Goal: Task Accomplishment & Management: Complete application form

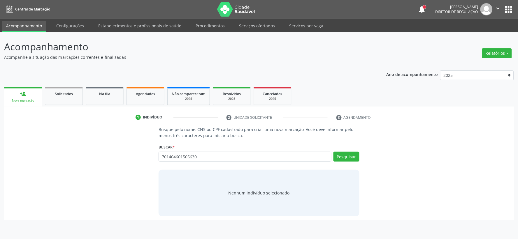
type input "701404601505630"
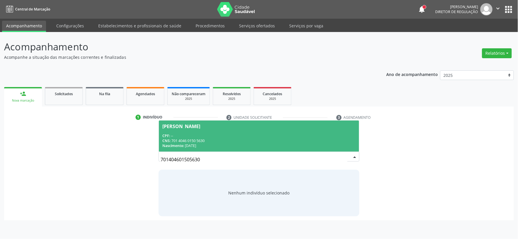
click at [246, 130] on span "[PERSON_NAME] CPF: -- CNS: 701 4046 0150 5630 Nascimento: 1[DATE]" at bounding box center [259, 136] width 200 height 31
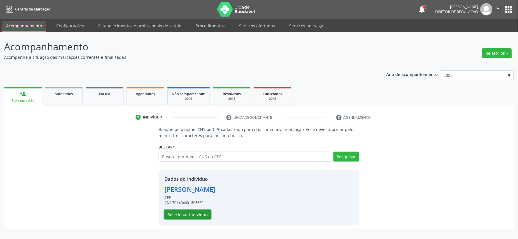
click at [184, 215] on button "Selecionar indivíduo" at bounding box center [187, 215] width 47 height 10
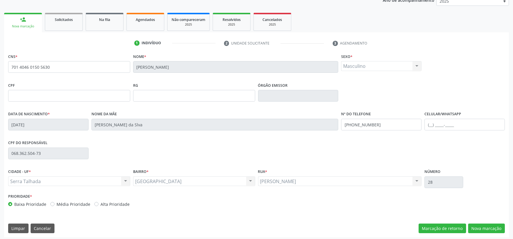
scroll to position [76, 0]
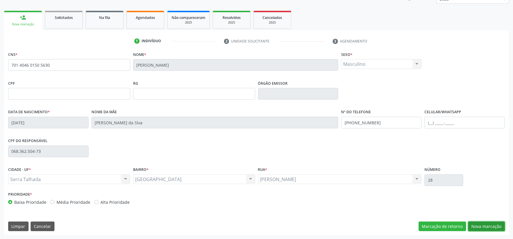
click at [494, 230] on button "Nova marcação" at bounding box center [486, 227] width 37 height 10
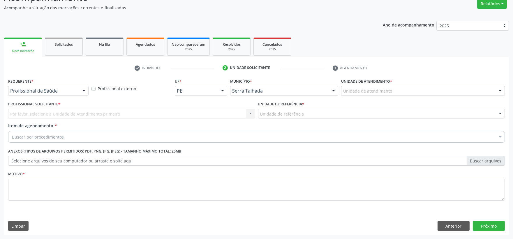
scroll to position [50, 0]
click at [68, 95] on div "Profissional de Saúde Profissional de Saúde Paciente Nenhum resultado encontrad…" at bounding box center [48, 91] width 80 height 10
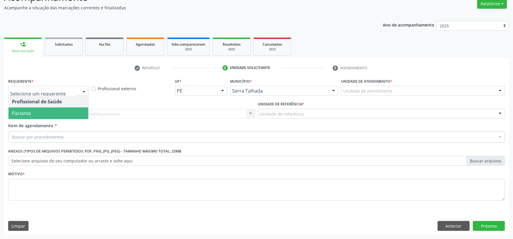
click at [57, 114] on span "Paciente" at bounding box center [48, 114] width 80 height 12
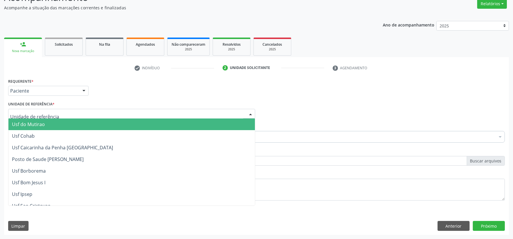
click at [58, 113] on div at bounding box center [131, 114] width 247 height 10
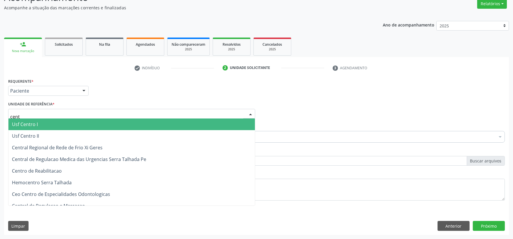
type input "centr"
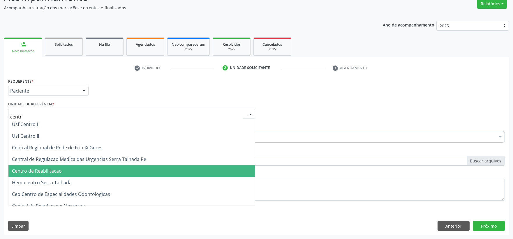
click at [52, 170] on span "Centro de Reabilitacao" at bounding box center [37, 171] width 50 height 6
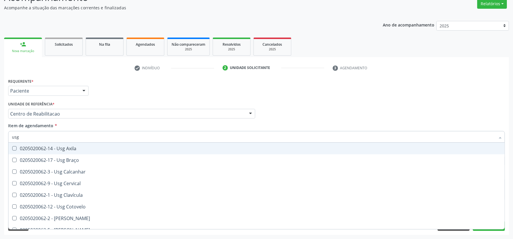
type input "usg j"
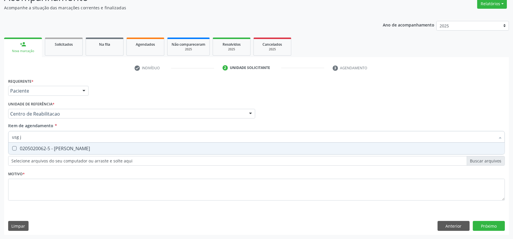
click at [95, 150] on div "0205020062-5 - [PERSON_NAME]" at bounding box center [256, 148] width 489 height 5
checkbox Joelho "true"
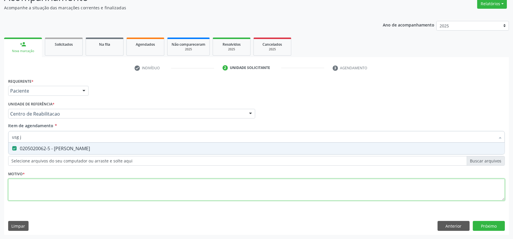
click at [69, 185] on div "Requerente * Paciente Profissional de Saúde Paciente Nenhum resultado encontrad…" at bounding box center [256, 143] width 497 height 132
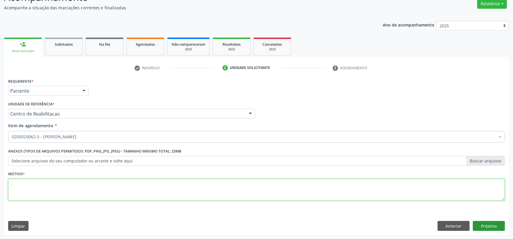
type textarea "."
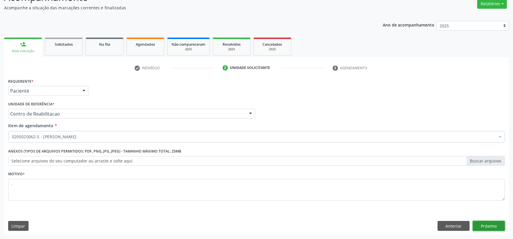
click at [482, 228] on button "Próximo" at bounding box center [489, 226] width 32 height 10
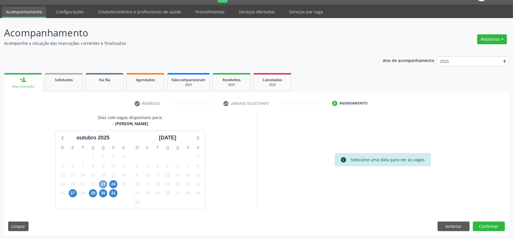
click at [105, 182] on span "23" at bounding box center [103, 184] width 8 height 8
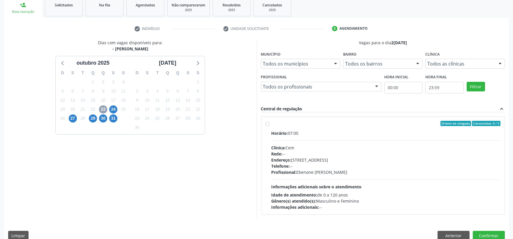
scroll to position [98, 0]
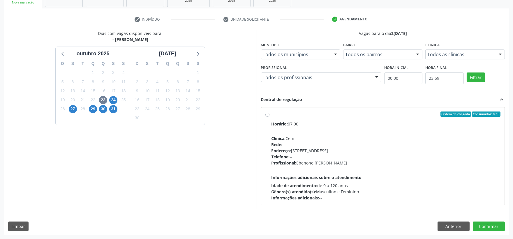
click at [300, 160] on div "Profissional: [PERSON_NAME]" at bounding box center [386, 163] width 229 height 6
click at [270, 117] on input "Ordem de chegada Consumidos: 0 / 5 Horário: 07:00 Clínica: Cem Rede: -- Endereç…" at bounding box center [267, 114] width 4 height 5
radio input "true"
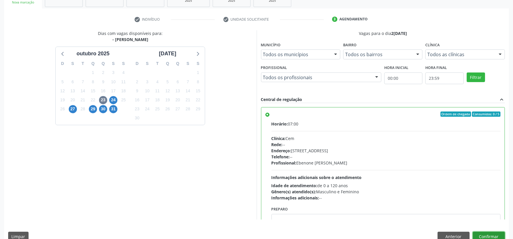
click at [475, 233] on button "Confirmar" at bounding box center [489, 237] width 32 height 10
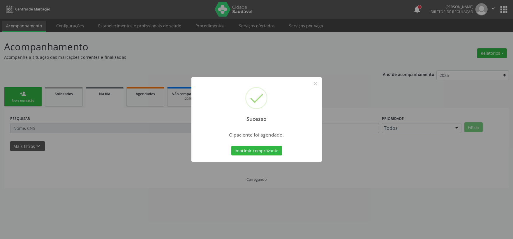
scroll to position [0, 0]
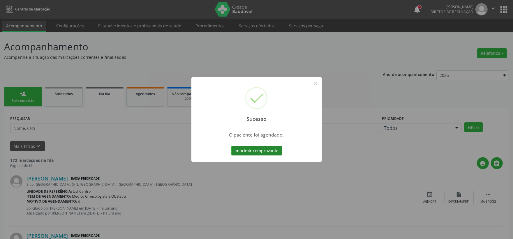
click at [256, 152] on button "Imprimir comprovante" at bounding box center [256, 151] width 51 height 10
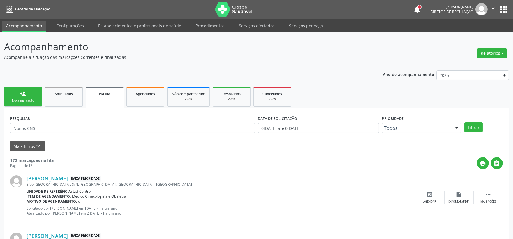
click at [22, 96] on div "person_add" at bounding box center [23, 94] width 6 height 6
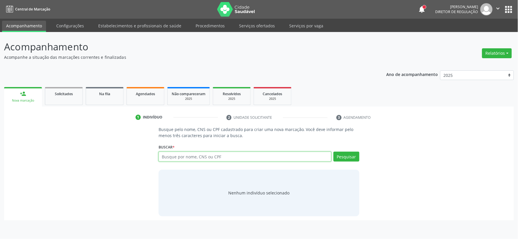
click at [206, 157] on input "text" at bounding box center [245, 157] width 173 height 10
type input "702800666195467"
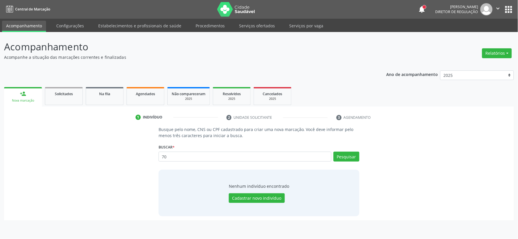
type input "7"
type input "[PERSON_NAME] BAR"
click at [349, 158] on button "Pesquisar" at bounding box center [346, 157] width 26 height 10
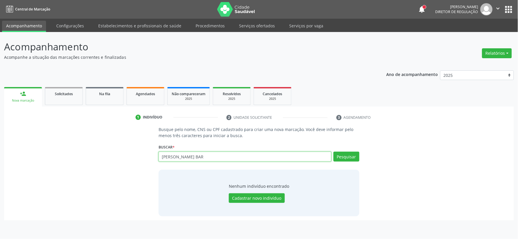
drag, startPoint x: 231, startPoint y: 159, endPoint x: 84, endPoint y: 182, distance: 148.6
click at [85, 182] on div "Busque pelo nome, CNS ou CPF cadastrado para criar uma nova marcação. Você deve…" at bounding box center [258, 171] width 501 height 90
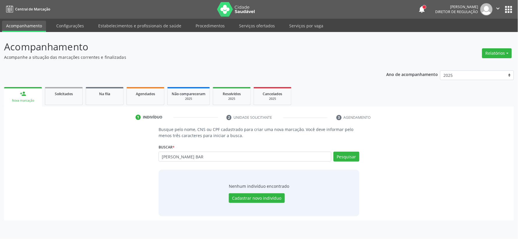
click at [84, 182] on div "Busque pelo nome, CNS ou CPF cadastrado para criar uma nova marcação. Você deve…" at bounding box center [258, 171] width 501 height 90
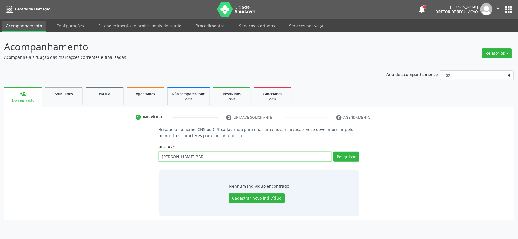
drag, startPoint x: 232, startPoint y: 159, endPoint x: 119, endPoint y: 184, distance: 115.7
click at [119, 184] on div "Busque pelo nome, CNS ou CPF cadastrado para criar uma nova marcação. Você deve…" at bounding box center [258, 171] width 501 height 90
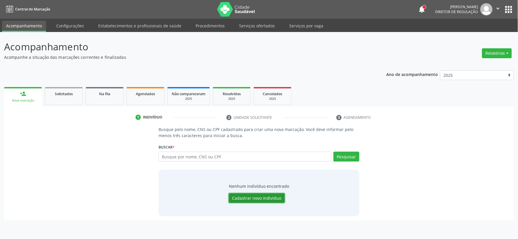
click at [262, 200] on button "Cadastrar novo indivíduo" at bounding box center [257, 198] width 56 height 10
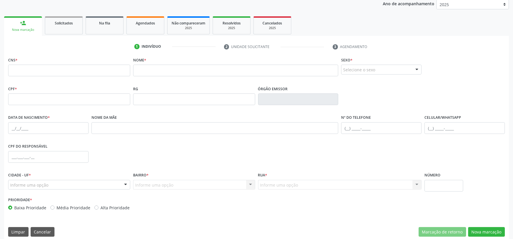
scroll to position [76, 0]
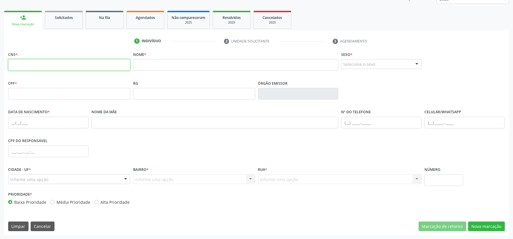
click at [96, 68] on input "text" at bounding box center [69, 65] width 122 height 12
type input "702 8006 6619 5467"
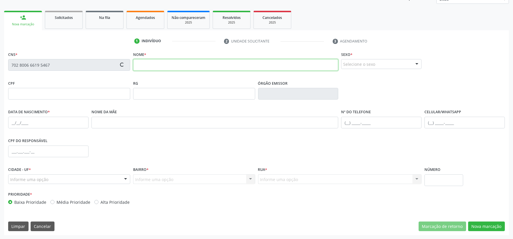
click at [139, 66] on input "text" at bounding box center [235, 65] width 205 height 12
type input "[PERSON_NAME]"
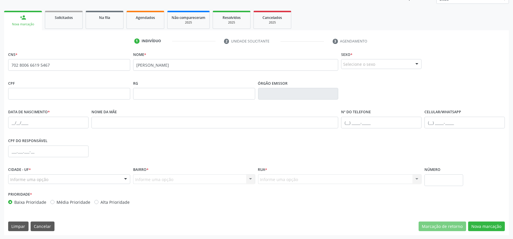
click at [351, 65] on div "Selecione o sexo" at bounding box center [381, 64] width 80 height 10
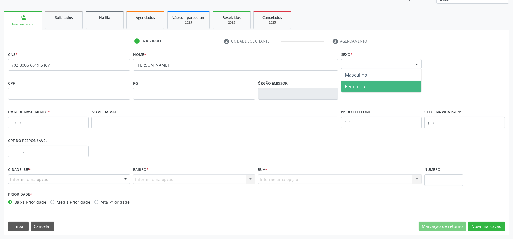
click at [344, 84] on span "Feminino" at bounding box center [381, 87] width 80 height 12
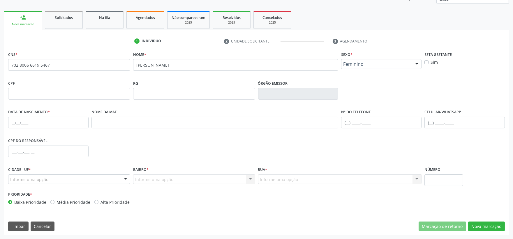
click at [8, 123] on div "Data de nascimento *" at bounding box center [48, 122] width 83 height 29
click at [10, 122] on input "text" at bounding box center [48, 123] width 80 height 12
type input "[DATE]"
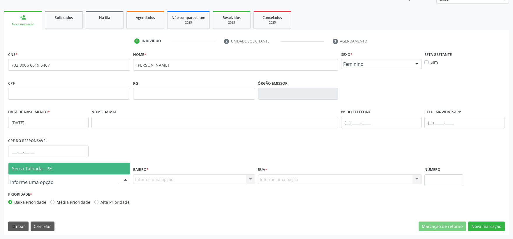
drag, startPoint x: 27, startPoint y: 179, endPoint x: 29, endPoint y: 175, distance: 4.4
click at [36, 167] on span "Serra Talhada - PE" at bounding box center [32, 168] width 40 height 6
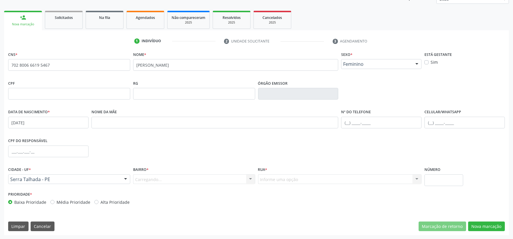
click at [140, 179] on div "Carregando... Nenhum resultado encontrado para: " " Nenhuma opção encontrada. D…" at bounding box center [194, 180] width 122 height 10
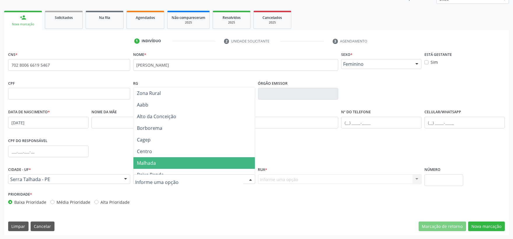
click at [166, 163] on span "Malhada" at bounding box center [194, 163] width 122 height 12
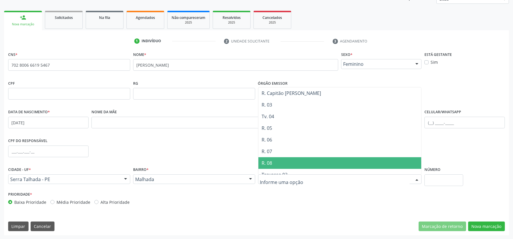
click at [287, 162] on span "R. 08" at bounding box center [339, 163] width 163 height 12
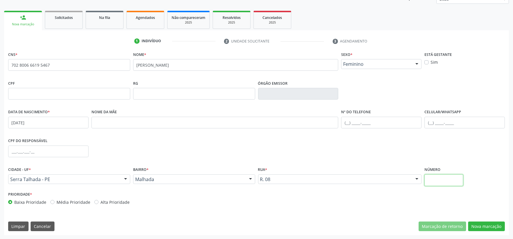
click at [432, 179] on input "text" at bounding box center [444, 181] width 39 height 12
type input "SN"
click at [491, 228] on button "Nova marcação" at bounding box center [486, 227] width 37 height 10
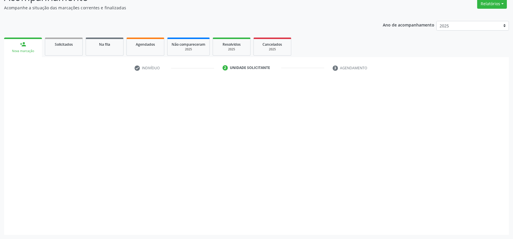
scroll to position [50, 0]
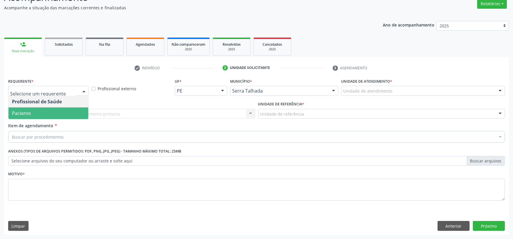
click at [54, 110] on span "Paciente" at bounding box center [48, 114] width 80 height 12
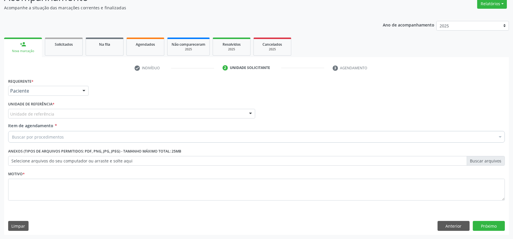
click at [54, 110] on div "Unidade de referência" at bounding box center [131, 114] width 247 height 10
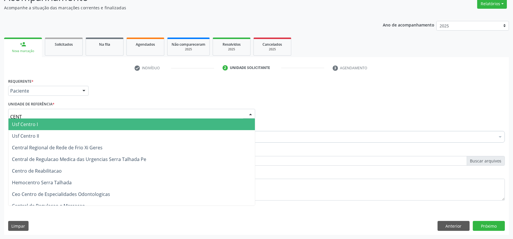
type input "CENTR"
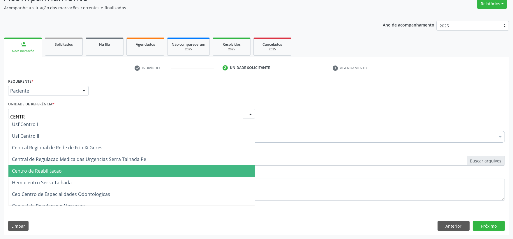
click at [48, 168] on span "Centro de Reabilitacao" at bounding box center [37, 171] width 50 height 6
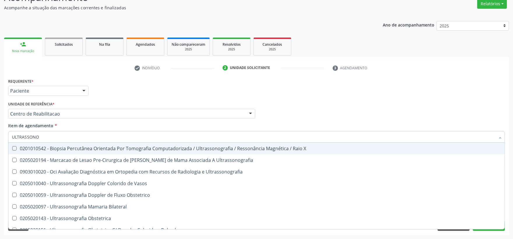
type input "ULTRASSONOG"
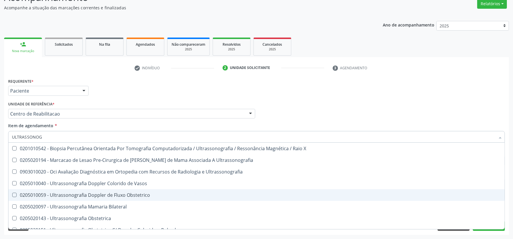
scroll to position [32, 0]
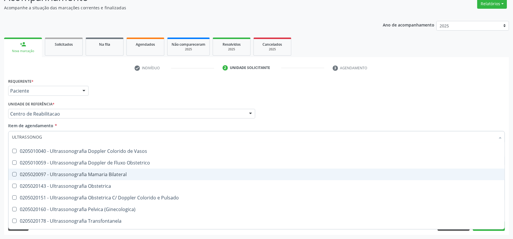
click at [105, 179] on span "0205020097 - Ultrassonografia Mamaria Bilateral" at bounding box center [256, 175] width 496 height 12
checkbox Bilateral "true"
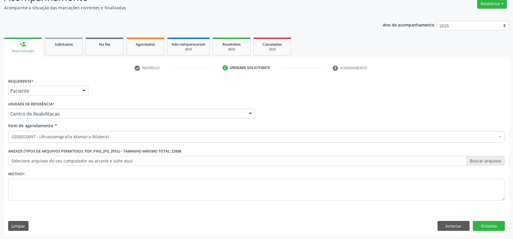
scroll to position [0, 0]
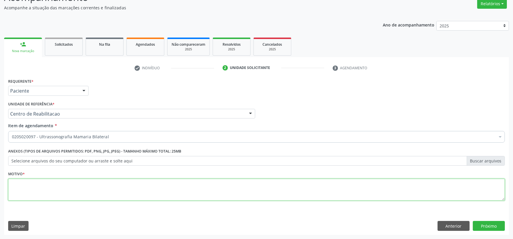
click at [88, 192] on textarea at bounding box center [256, 190] width 497 height 22
type textarea "."
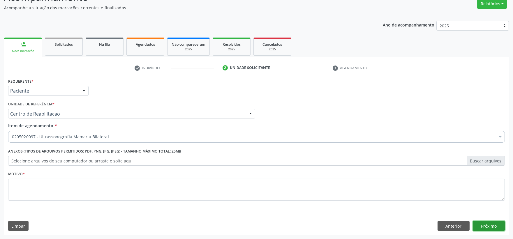
click at [477, 225] on button "Próximo" at bounding box center [489, 226] width 32 height 10
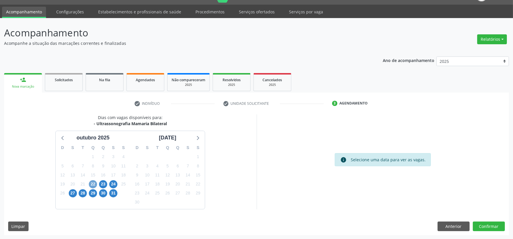
click at [92, 183] on span "22" at bounding box center [93, 184] width 8 height 8
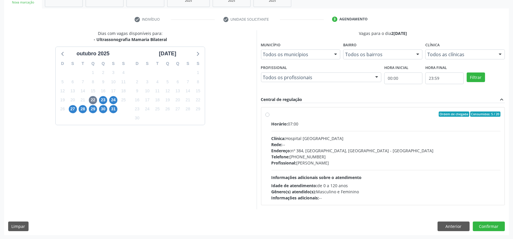
click at [291, 145] on div "Rede: --" at bounding box center [386, 145] width 229 height 6
click at [270, 117] on input "Ordem de chegada Consumidos: 5 / 20 Horário: 07:00 Clínica: Hospital [GEOGRAPHI…" at bounding box center [267, 114] width 4 height 5
radio input "true"
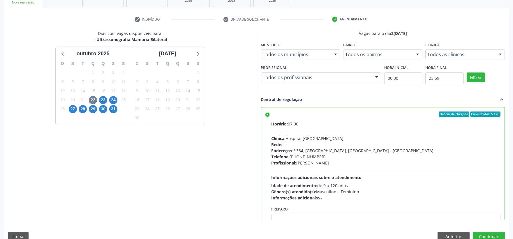
scroll to position [109, 0]
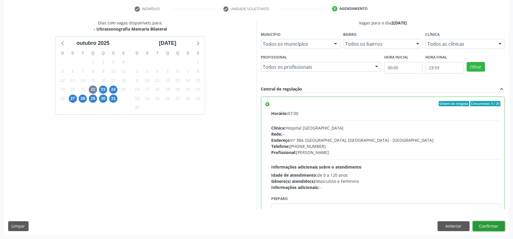
click at [477, 226] on button "Confirmar" at bounding box center [489, 226] width 32 height 10
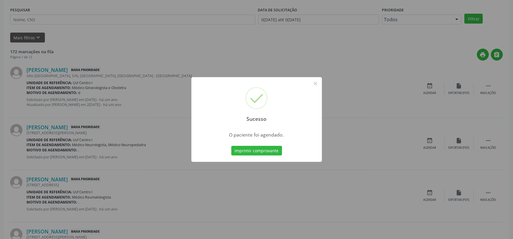
scroll to position [0, 0]
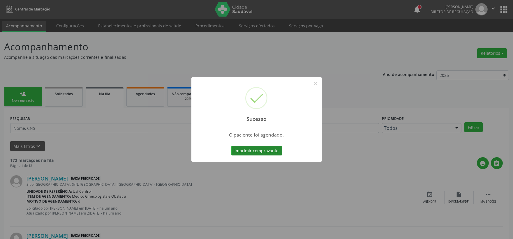
click at [253, 150] on button "Imprimir comprovante" at bounding box center [256, 151] width 51 height 10
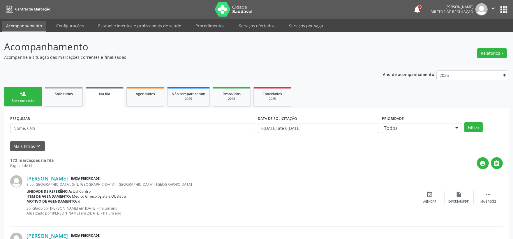
click at [17, 98] on link "person_add Nova marcação" at bounding box center [23, 97] width 38 height 20
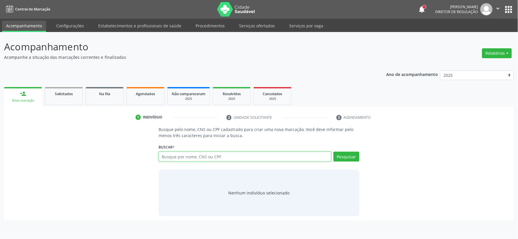
click at [186, 155] on input "text" at bounding box center [245, 157] width 173 height 10
type input "705208401010377"
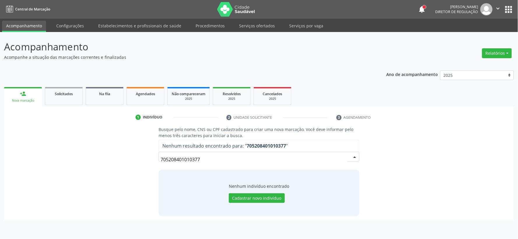
drag, startPoint x: 204, startPoint y: 156, endPoint x: 130, endPoint y: 158, distance: 74.6
click at [130, 158] on div "Busque pelo nome, CNS ou CPF cadastrado para criar uma nova marcação. Você deve…" at bounding box center [258, 171] width 501 height 90
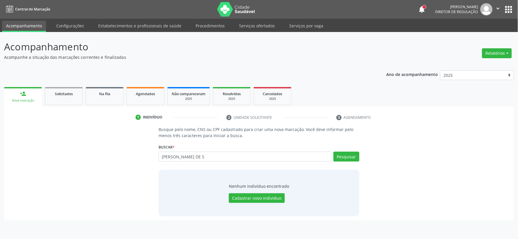
type input "[PERSON_NAME] DE S"
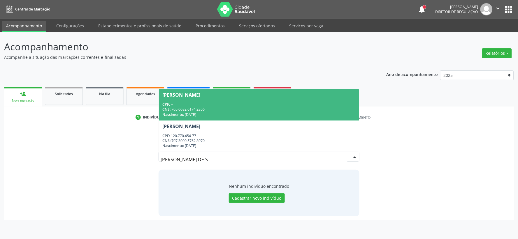
drag, startPoint x: 215, startPoint y: 159, endPoint x: 144, endPoint y: 159, distance: 70.5
click at [144, 159] on div "Busque pelo nome, CNS ou CPF cadastrado para criar uma nova marcação. Você deve…" at bounding box center [258, 171] width 501 height 90
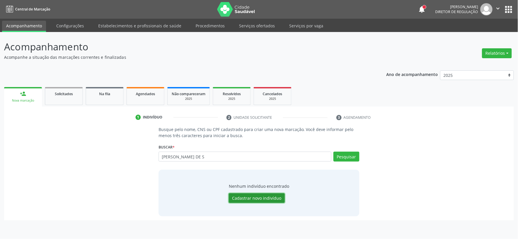
click at [261, 200] on button "Cadastrar novo indivíduo" at bounding box center [257, 198] width 56 height 10
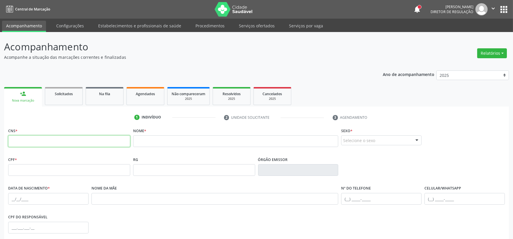
click at [44, 142] on input "text" at bounding box center [69, 141] width 122 height 12
type input "705 2084 0101 0377"
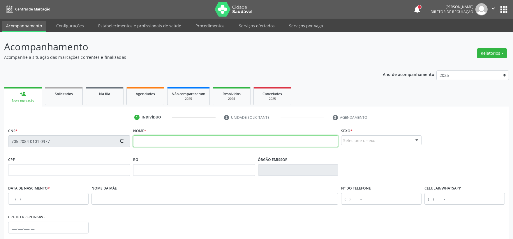
click at [163, 143] on input "text" at bounding box center [235, 141] width 205 height 12
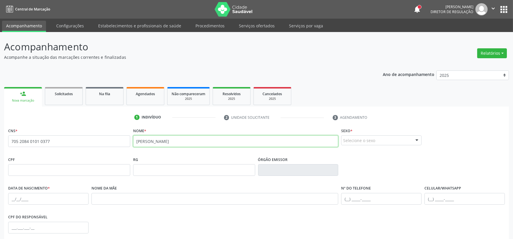
type input "[PERSON_NAME]"
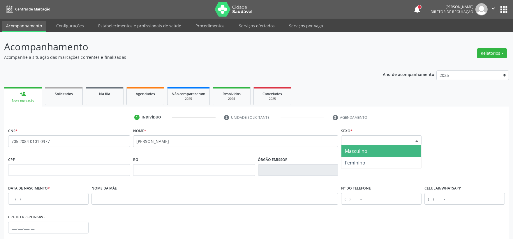
click at [357, 143] on div "Selecione o sexo" at bounding box center [381, 140] width 80 height 10
click at [356, 149] on span "Masculino" at bounding box center [356, 151] width 22 height 6
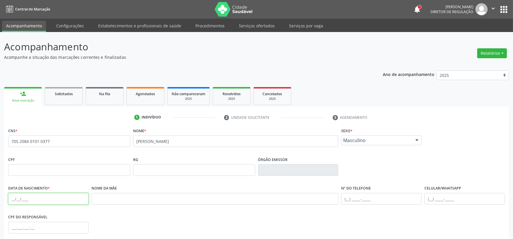
click at [12, 198] on input "text" at bounding box center [48, 199] width 80 height 12
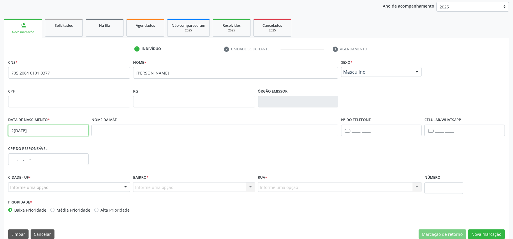
scroll to position [76, 0]
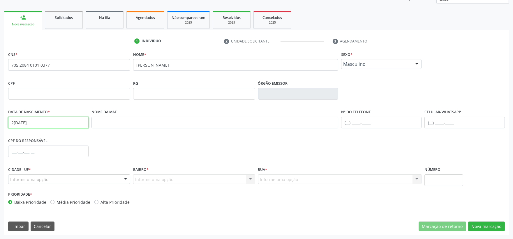
type input "2[DATE]"
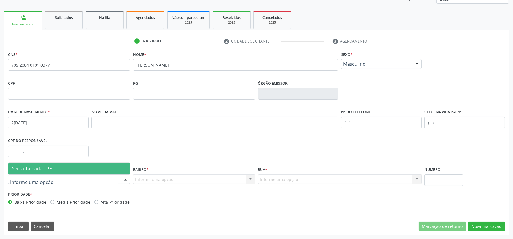
click at [44, 169] on span "Serra Talhada - PE" at bounding box center [32, 168] width 40 height 6
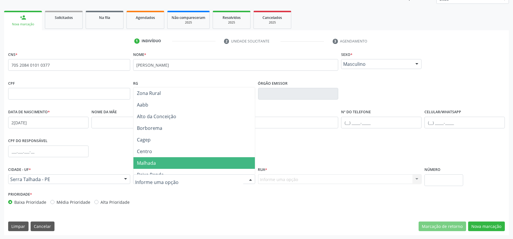
click at [173, 162] on span "Malhada" at bounding box center [194, 163] width 122 height 12
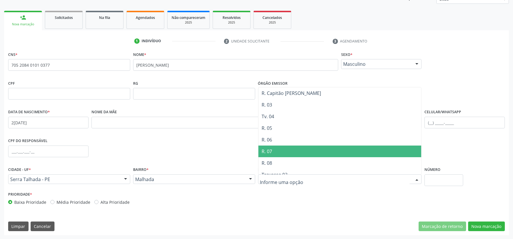
click at [314, 147] on span "R. 07" at bounding box center [339, 152] width 163 height 12
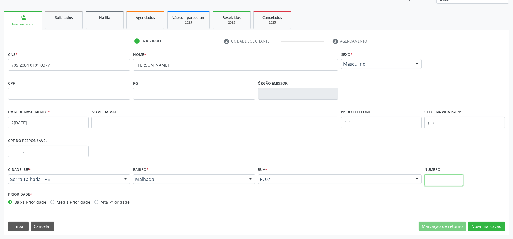
click at [433, 182] on input "text" at bounding box center [444, 181] width 39 height 12
type input "SN"
click at [490, 226] on button "Nova marcação" at bounding box center [486, 227] width 37 height 10
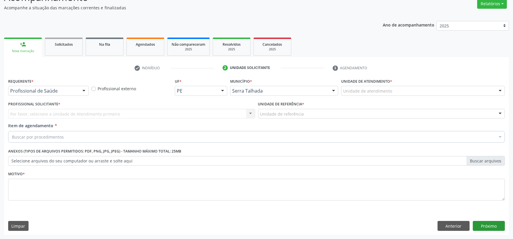
scroll to position [50, 0]
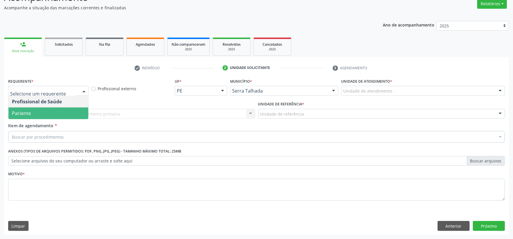
click at [35, 111] on span "Paciente" at bounding box center [48, 114] width 80 height 12
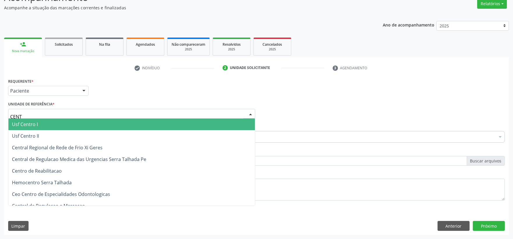
type input "CENTR"
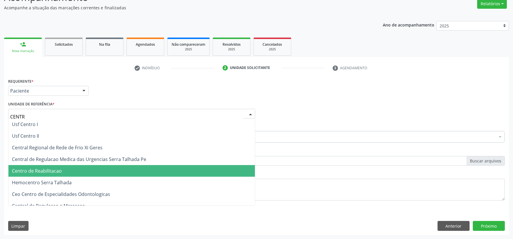
click at [44, 171] on span "Centro de Reabilitacao" at bounding box center [37, 171] width 50 height 6
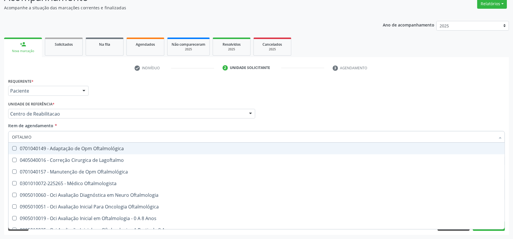
type input "OFTALMOL"
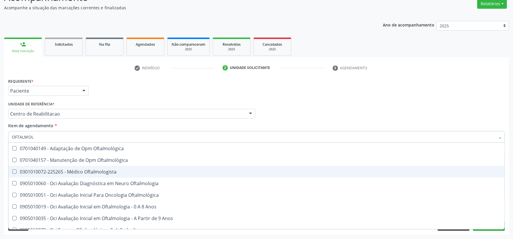
click at [29, 177] on span "0301010072-225265 - Médico Oftalmologista" at bounding box center [256, 172] width 496 height 12
checkbox Oftalmologista "true"
checkbox Oftalmológica "true"
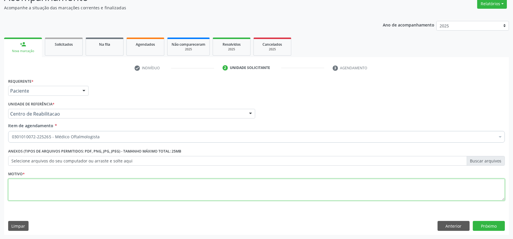
click at [146, 188] on textarea at bounding box center [256, 190] width 497 height 22
type textarea "."
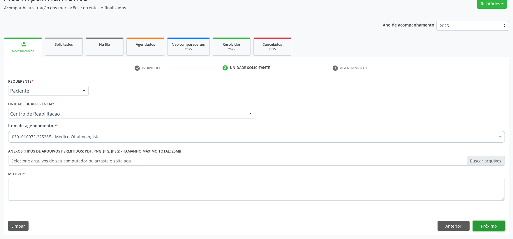
click at [497, 228] on button "Próximo" at bounding box center [489, 226] width 32 height 10
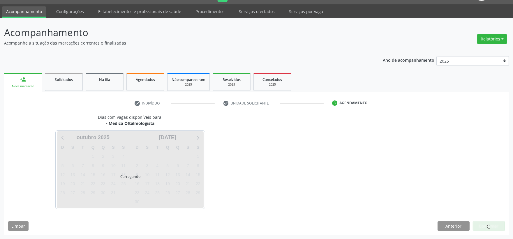
scroll to position [14, 0]
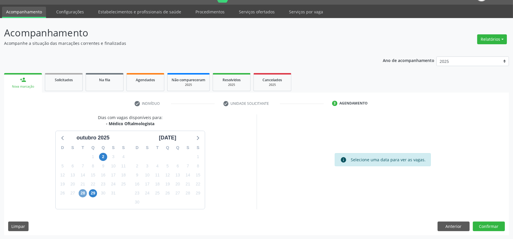
click at [83, 193] on span "28" at bounding box center [83, 193] width 8 height 8
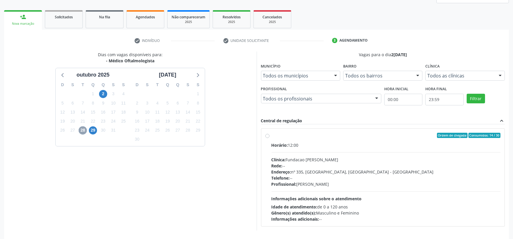
scroll to position [98, 0]
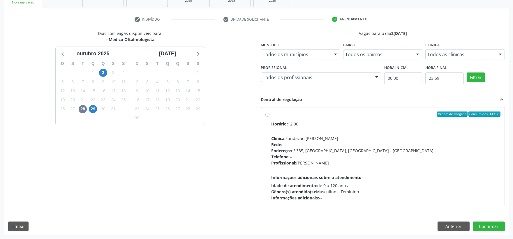
click at [318, 156] on div "Telefone: --" at bounding box center [386, 157] width 229 height 6
click at [270, 117] on input "Ordem de chegada Consumidos: 14 / 30 Horário: 12:00 Clínica: Fundacao [PERSON_N…" at bounding box center [267, 114] width 4 height 5
radio input "true"
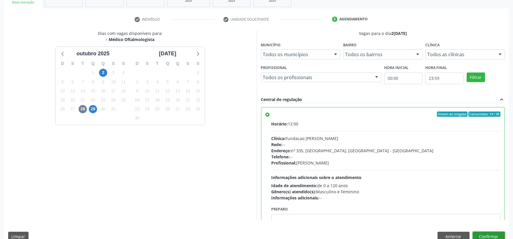
click at [486, 234] on button "Confirmar" at bounding box center [489, 237] width 32 height 10
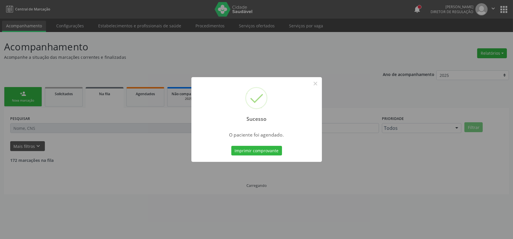
scroll to position [0, 0]
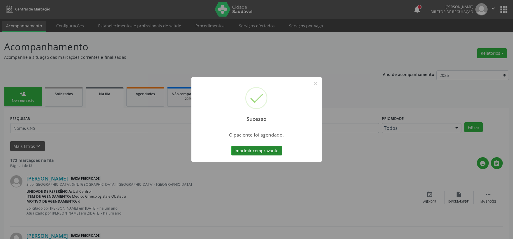
click at [277, 150] on button "Imprimir comprovante" at bounding box center [256, 151] width 51 height 10
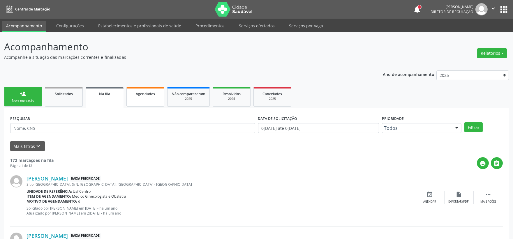
click at [147, 97] on link "Agendados" at bounding box center [145, 97] width 38 height 20
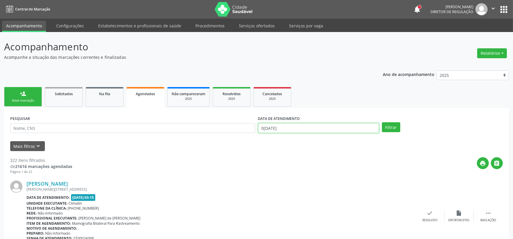
click at [292, 129] on input "0[DATE]" at bounding box center [318, 128] width 121 height 10
click at [120, 132] on input "text" at bounding box center [132, 128] width 245 height 10
type input "[PERSON_NAME]"
click at [382, 122] on button "Filtrar" at bounding box center [391, 127] width 18 height 10
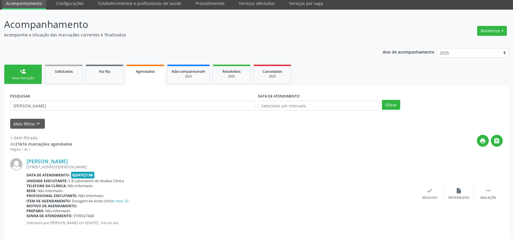
scroll to position [29, 0]
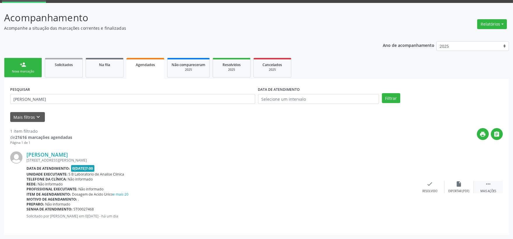
click at [487, 188] on div " Mais ações" at bounding box center [488, 187] width 29 height 13
click at [459, 184] on icon "edit" at bounding box center [459, 184] width 6 height 6
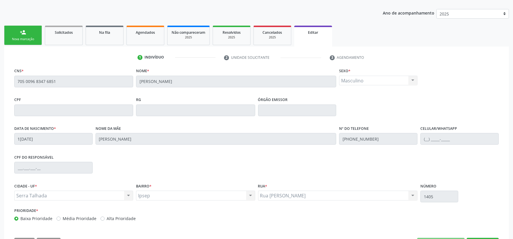
scroll to position [84, 0]
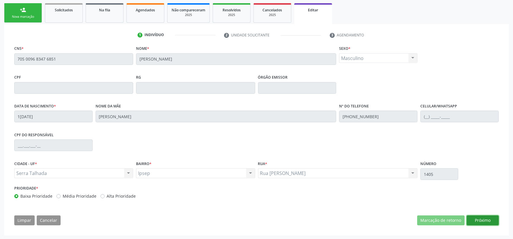
click at [478, 217] on button "Próximo" at bounding box center [483, 221] width 32 height 10
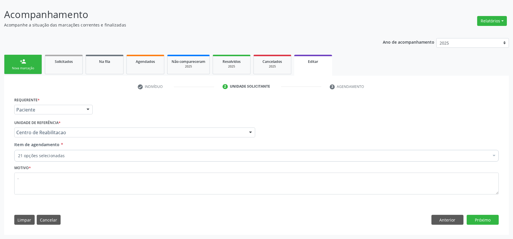
click at [75, 152] on div "21 opções selecionadas" at bounding box center [256, 156] width 485 height 12
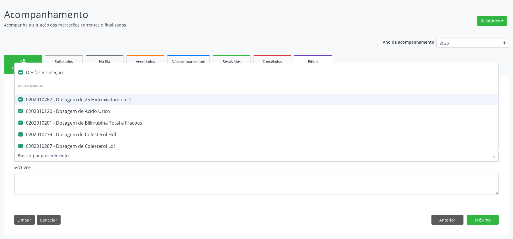
type input "P"
checkbox Hdl "false"
checkbox Ldl "false"
checkbox Total "false"
checkbox Creatinina "false"
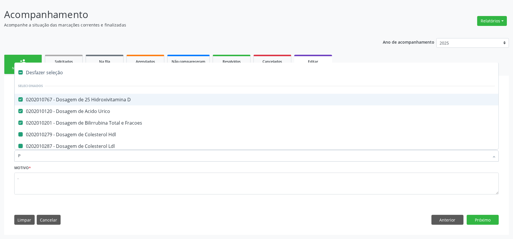
checkbox Ferritina "false"
checkbox Glicose "false"
checkbox Glicosilada "false"
checkbox \(Tsh\) "false"
checkbox Magnesio "false"
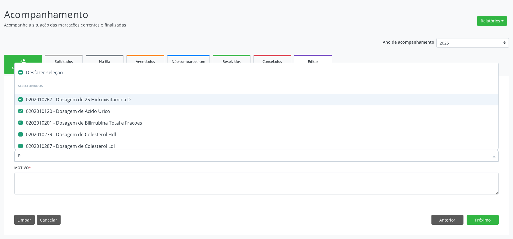
checkbox Testosterona "false"
checkbox Livre\) "false"
checkbox \(Tgo\) "false"
checkbox \(Tgp\) "false"
checkbox Triglicerideos "false"
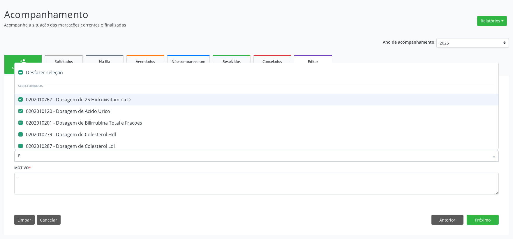
checkbox \(T3\) "false"
checkbox Ureia "false"
checkbox B12 "false"
checkbox Completo "false"
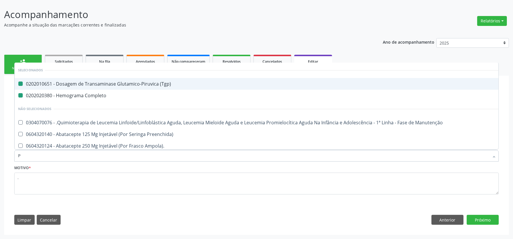
type input "PS"
checkbox \(Tgp\) "false"
checkbox Completo "false"
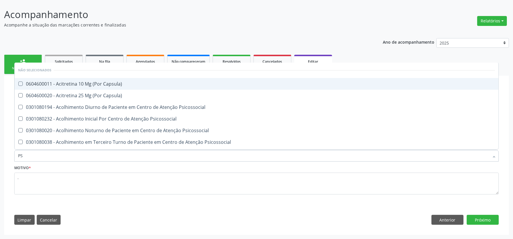
type input "PSA"
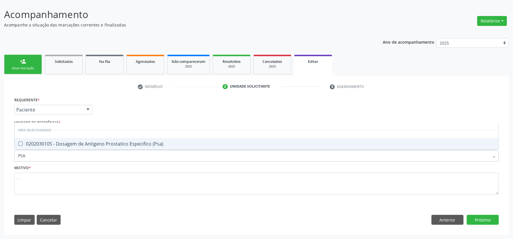
click at [99, 142] on div "0202030105 - Dosagem de Antigeno Prostatico Especifico (Psa)" at bounding box center [256, 144] width 477 height 5
checkbox \(Psa\) "true"
click at [483, 217] on button "Próximo" at bounding box center [483, 220] width 32 height 10
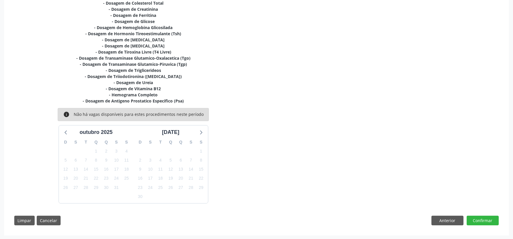
scroll to position [168, 0]
click at [433, 218] on button "Anterior" at bounding box center [448, 220] width 32 height 10
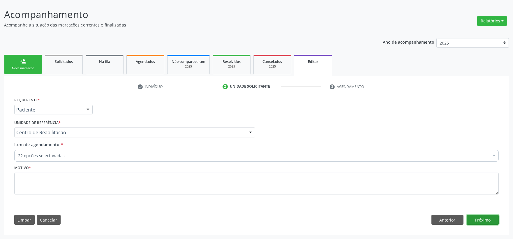
click at [474, 221] on button "Próximo" at bounding box center [483, 220] width 32 height 10
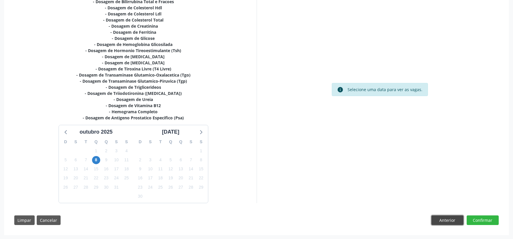
click at [436, 221] on button "Anterior" at bounding box center [448, 221] width 32 height 10
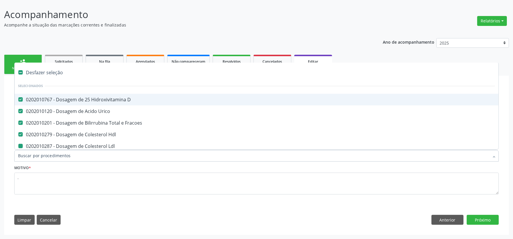
type input "P"
checkbox Ldl "false"
checkbox Total "false"
checkbox Creatinina "false"
checkbox Ferritina "false"
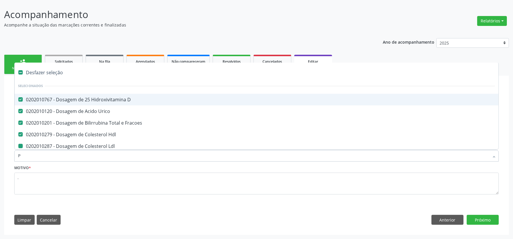
checkbox Glicose "false"
checkbox Glicosilada "false"
checkbox \(Tsh\) "false"
checkbox Magnesio "false"
checkbox Testosterona "false"
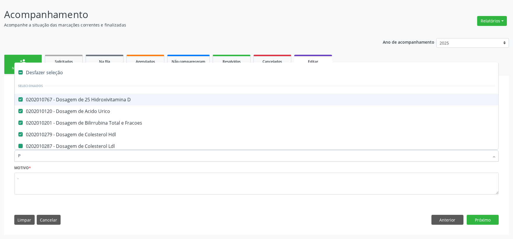
checkbox Livre\) "false"
checkbox \(Tgo\) "false"
checkbox \(Tgp\) "false"
checkbox Triglicerideos "false"
checkbox \(T3\) "false"
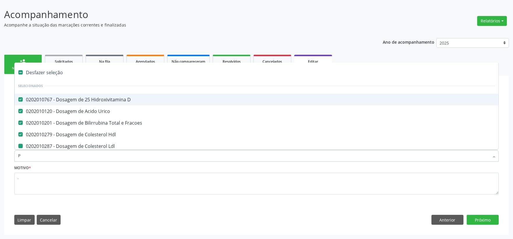
checkbox Ureia "false"
checkbox B12 "false"
checkbox Completo "false"
checkbox \(Psa\) "false"
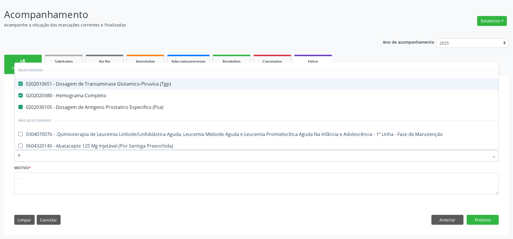
type input "PS"
checkbox \(Psa\) "false"
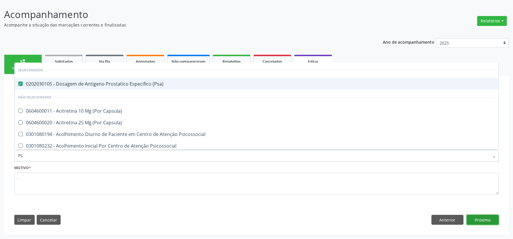
click at [480, 225] on button "Próximo" at bounding box center [483, 220] width 32 height 10
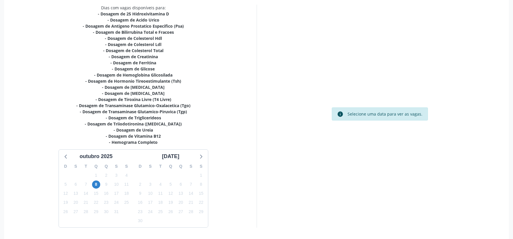
scroll to position [129, 0]
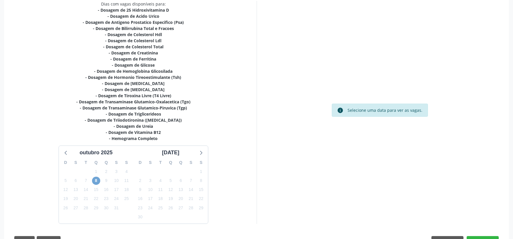
click at [95, 181] on span "8" at bounding box center [96, 181] width 8 height 8
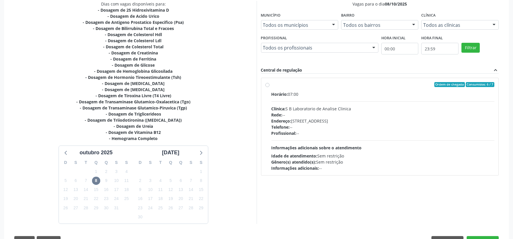
click at [313, 137] on div "Horário: 07:00 Clínica: S B Laboratorio de Analise Clinica Rede: -- Endereço: […" at bounding box center [383, 131] width 223 height 80
click at [270, 87] on input "Ordem de chegada Consumidos: 6 / 7 Horário: 07:00 Clínica: S B Laboratorio de A…" at bounding box center [267, 84] width 4 height 5
radio input "true"
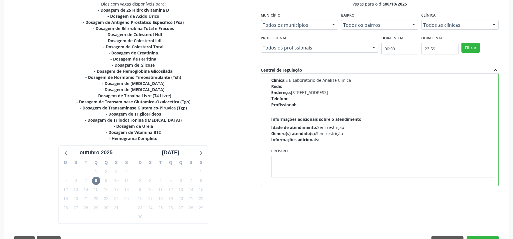
scroll to position [150, 0]
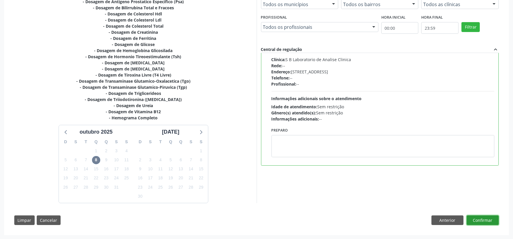
click at [473, 220] on button "Confirmar" at bounding box center [483, 221] width 32 height 10
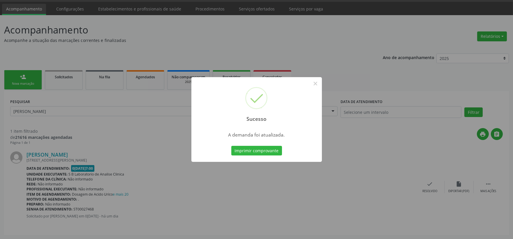
scroll to position [0, 0]
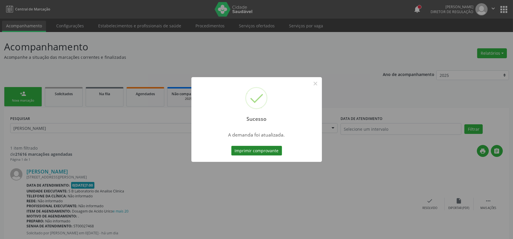
click at [272, 149] on button "Imprimir comprovante" at bounding box center [256, 151] width 51 height 10
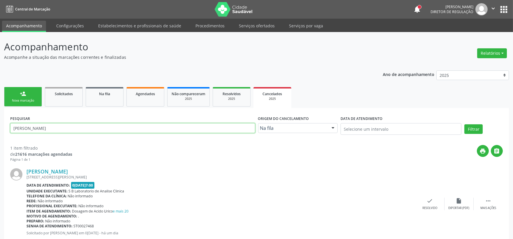
drag, startPoint x: 68, startPoint y: 129, endPoint x: -1, endPoint y: 129, distance: 69.1
click at [0, 129] on html "Central de Marcação notifications [PERSON_NAME] Diretor de regulação  Configur…" at bounding box center [256, 119] width 513 height 239
type input "[PERSON_NAME]"
click at [464, 124] on button "Filtrar" at bounding box center [473, 129] width 18 height 10
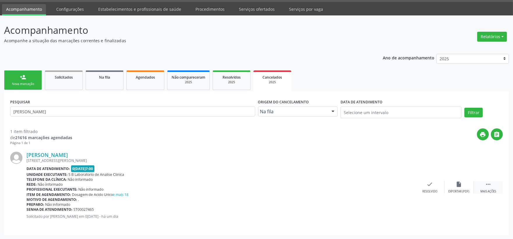
click at [490, 189] on div " Mais ações" at bounding box center [488, 187] width 29 height 13
click at [457, 193] on div "Editar" at bounding box center [459, 192] width 9 height 4
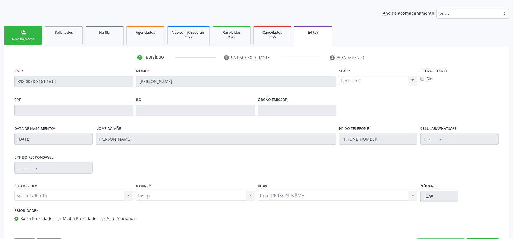
scroll to position [84, 0]
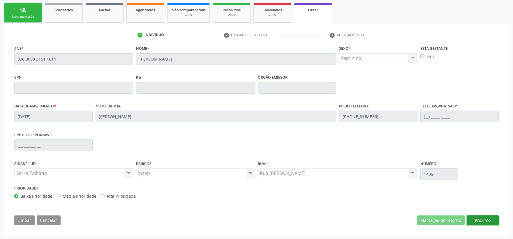
click at [473, 219] on button "Próximo" at bounding box center [483, 221] width 32 height 10
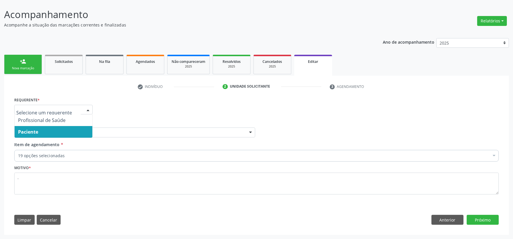
click at [205, 159] on div "19 opções selecionadas" at bounding box center [256, 156] width 485 height 12
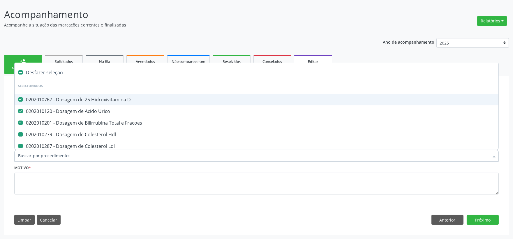
type input "F"
checkbox Hdl "false"
checkbox Ldl "false"
checkbox Total "false"
checkbox Creatinina "false"
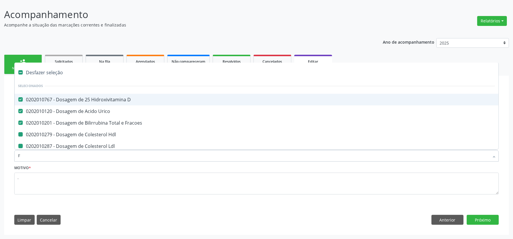
checkbox Ferritina "false"
checkbox Glicose "false"
checkbox Glicosilada "false"
checkbox \(Tsh\) "false"
checkbox Livre\) "false"
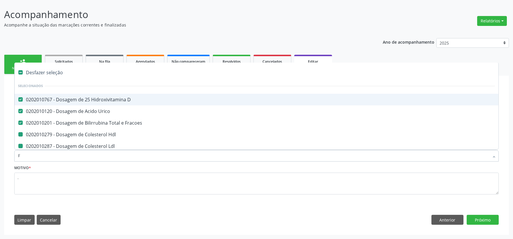
checkbox \(Tgo\) "false"
checkbox \(Tgp\) "false"
checkbox Triglicerideos "false"
checkbox \(T3\) "false"
checkbox Ureia "false"
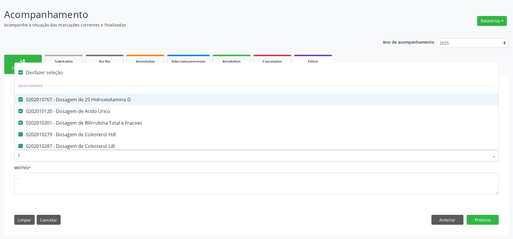
checkbox B12 "false"
checkbox Completo "false"
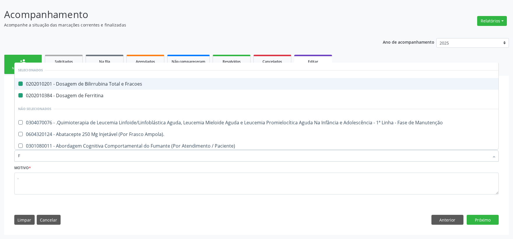
type input "FA"
checkbox Fracoes "false"
checkbox Ferritina "false"
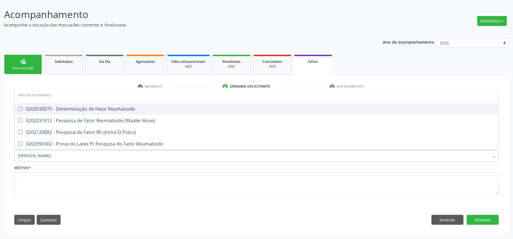
type input "FATOR RH"
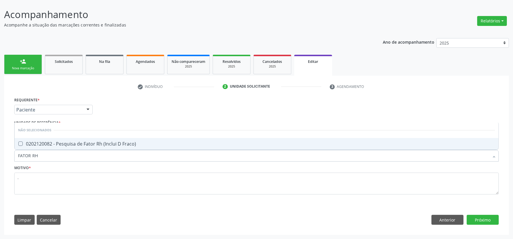
click at [59, 144] on div "0202120082 - Pesquisa de Fator Rh (Inclui D Fraco)" at bounding box center [256, 144] width 477 height 5
checkbox Fraco\) "true"
drag, startPoint x: 44, startPoint y: 159, endPoint x: 8, endPoint y: 163, distance: 36.1
click at [8, 163] on div "check Indivíduo 2 Unidade solicitante 3 Agendamento CNS * 898 0058 3161 1614 [G…" at bounding box center [256, 155] width 505 height 159
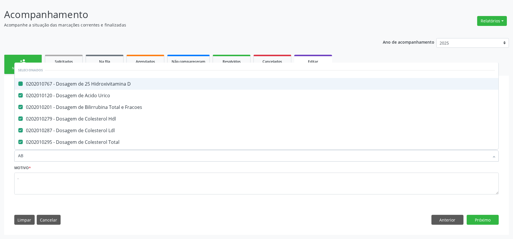
type input "ABO"
checkbox D "false"
checkbox Urico "false"
checkbox Fracoes "false"
checkbox Hdl "false"
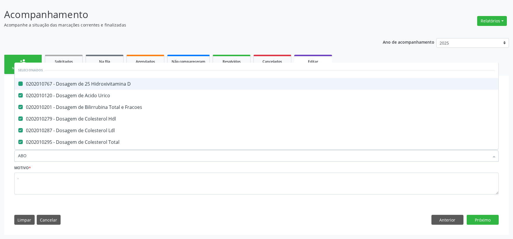
checkbox Ldl "false"
checkbox Total "false"
checkbox Creatinina "false"
checkbox Ferritina "false"
checkbox Glicose "false"
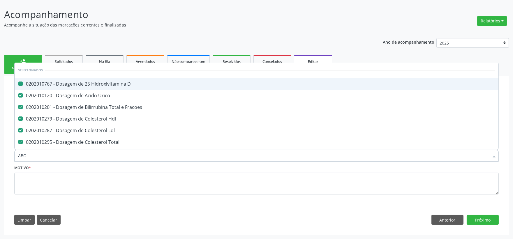
checkbox Glicosilada "false"
checkbox \(Tsh\) "false"
checkbox Livre\) "false"
checkbox \(Tgo\) "false"
checkbox \(Tgp\) "false"
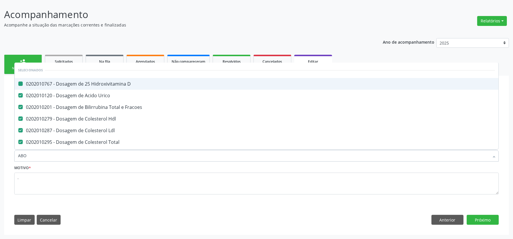
checkbox Triglicerideos "false"
checkbox \(T3\) "false"
checkbox Ureia "false"
checkbox B12 "false"
checkbox Completo "false"
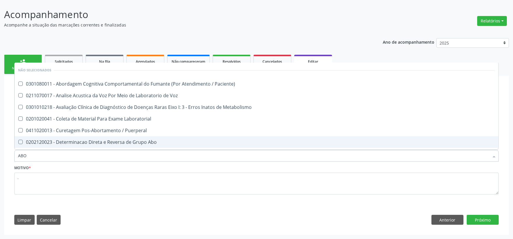
click at [77, 138] on span "0202120023 - Determinacao Direta e Reversa de Grupo Abo" at bounding box center [257, 142] width 484 height 12
checkbox Abo "true"
click at [472, 216] on button "Próximo" at bounding box center [483, 220] width 32 height 10
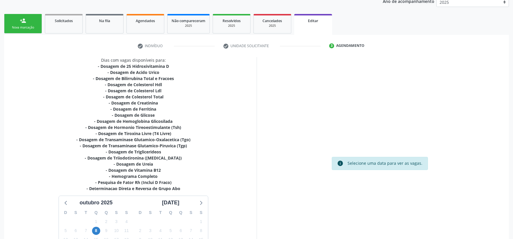
scroll to position [144, 0]
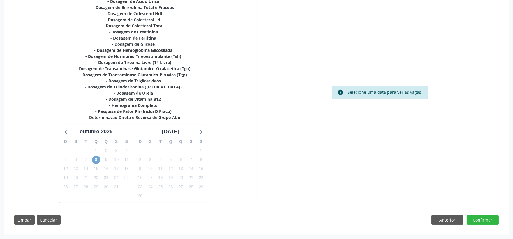
click at [98, 159] on span "8" at bounding box center [96, 160] width 8 height 8
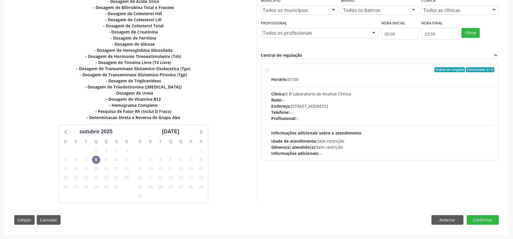
click at [301, 124] on div "Horário: 07:00 Clínica: S B Laboratorio de Analise Clinica Rede: -- Endereço: […" at bounding box center [383, 116] width 223 height 80
click at [270, 73] on input "Ordem de chegada Consumidos: 6 / 8 Horário: 07:00 Clínica: S B Laboratorio de A…" at bounding box center [267, 69] width 4 height 5
radio input "true"
